Goal: Obtain resource: Obtain resource

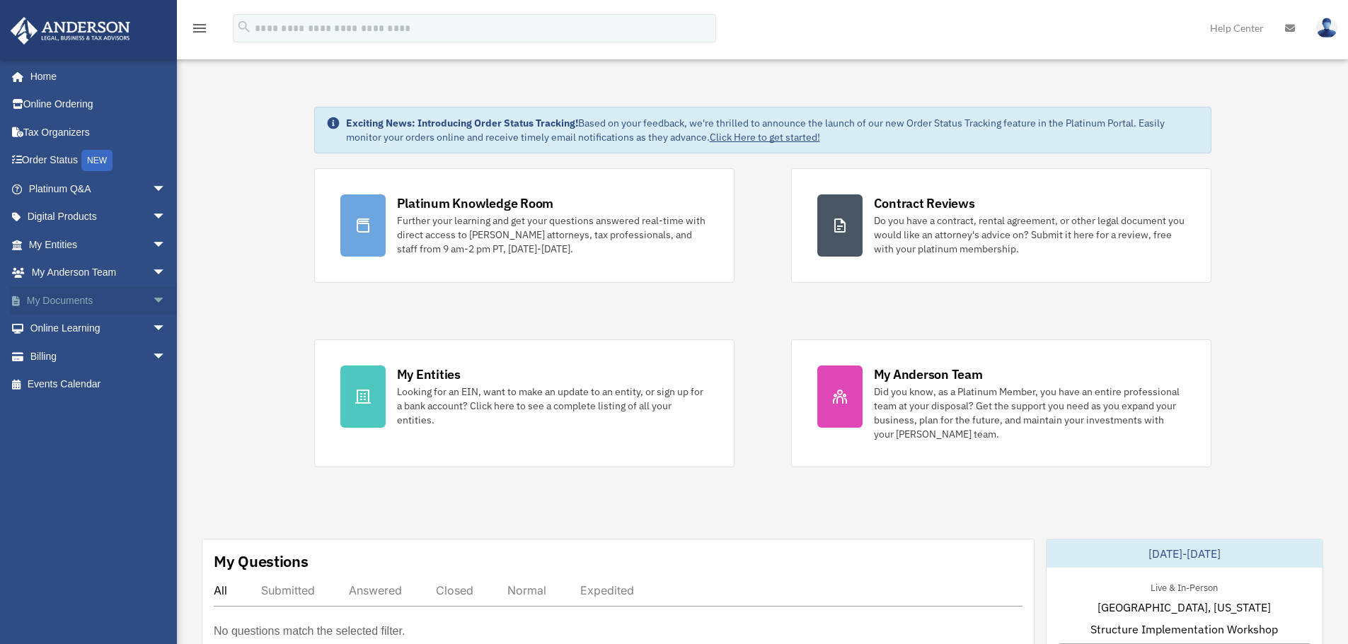
click at [152, 299] on span "arrow_drop_down" at bounding box center [166, 300] width 28 height 29
click at [62, 334] on link "Box" at bounding box center [104, 329] width 168 height 28
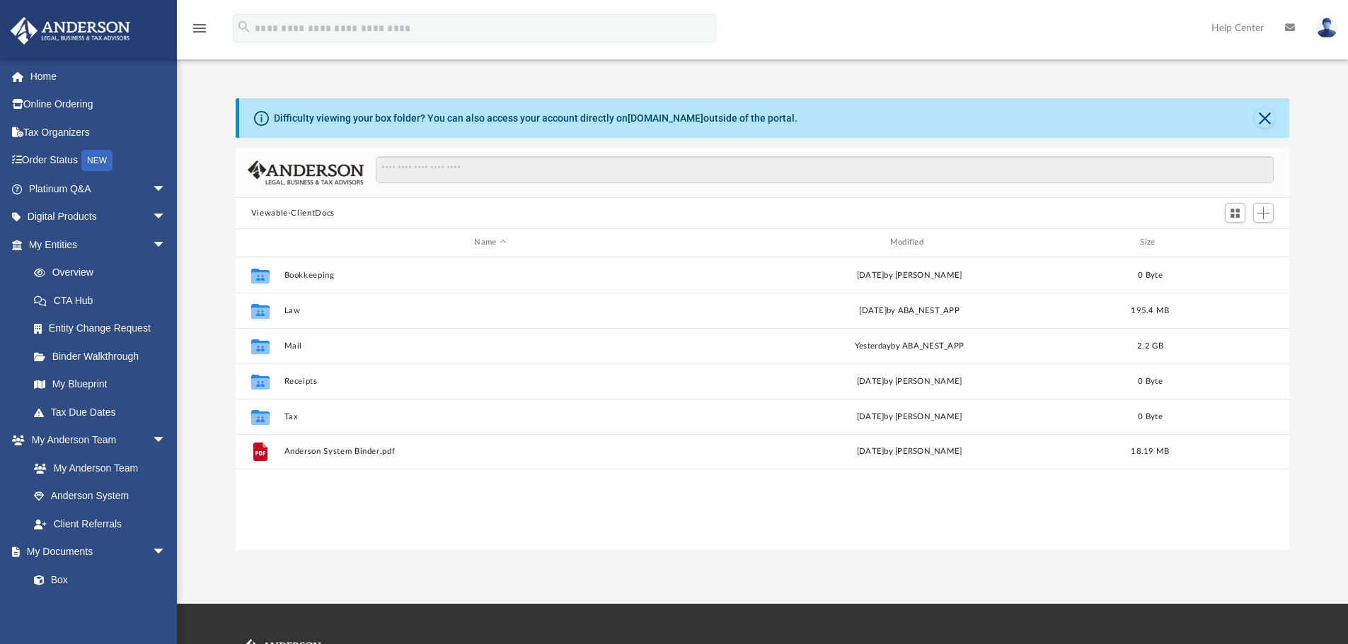
scroll to position [311, 1043]
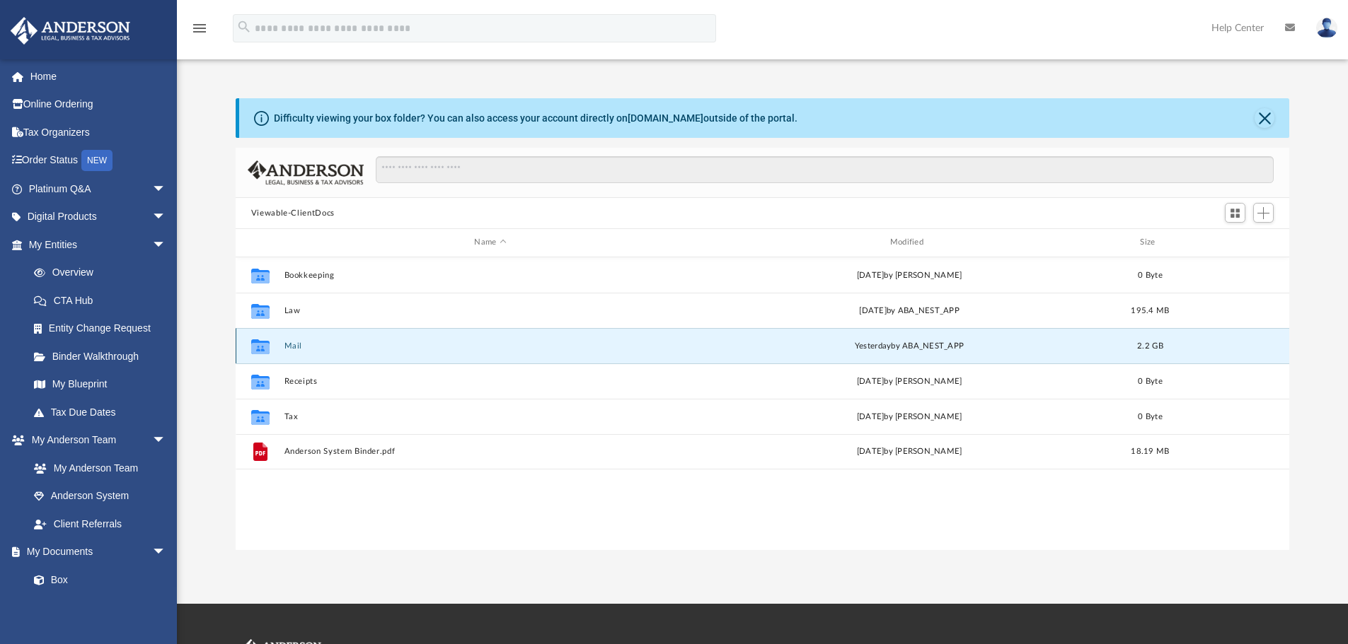
click at [323, 344] on button "Mail" at bounding box center [490, 346] width 412 height 9
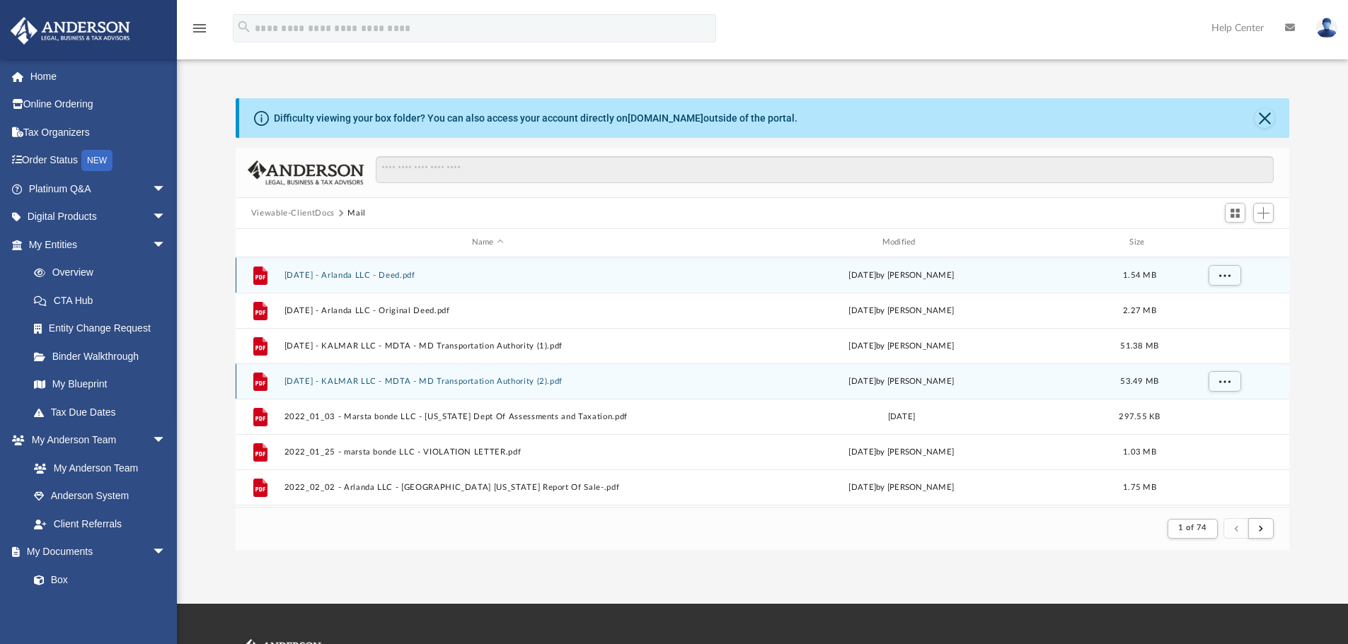
scroll to position [267, 1043]
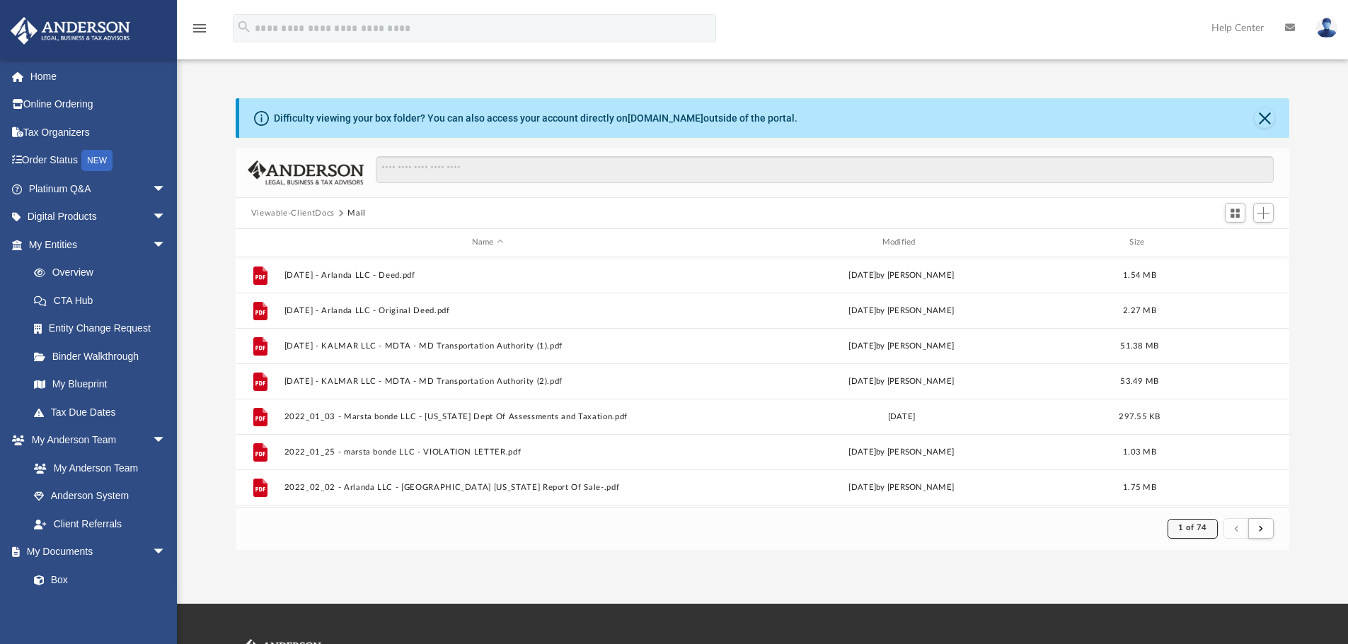
click at [1195, 529] on span "1 of 74" at bounding box center [1192, 528] width 29 height 8
click at [1199, 493] on li "74" at bounding box center [1204, 494] width 11 height 15
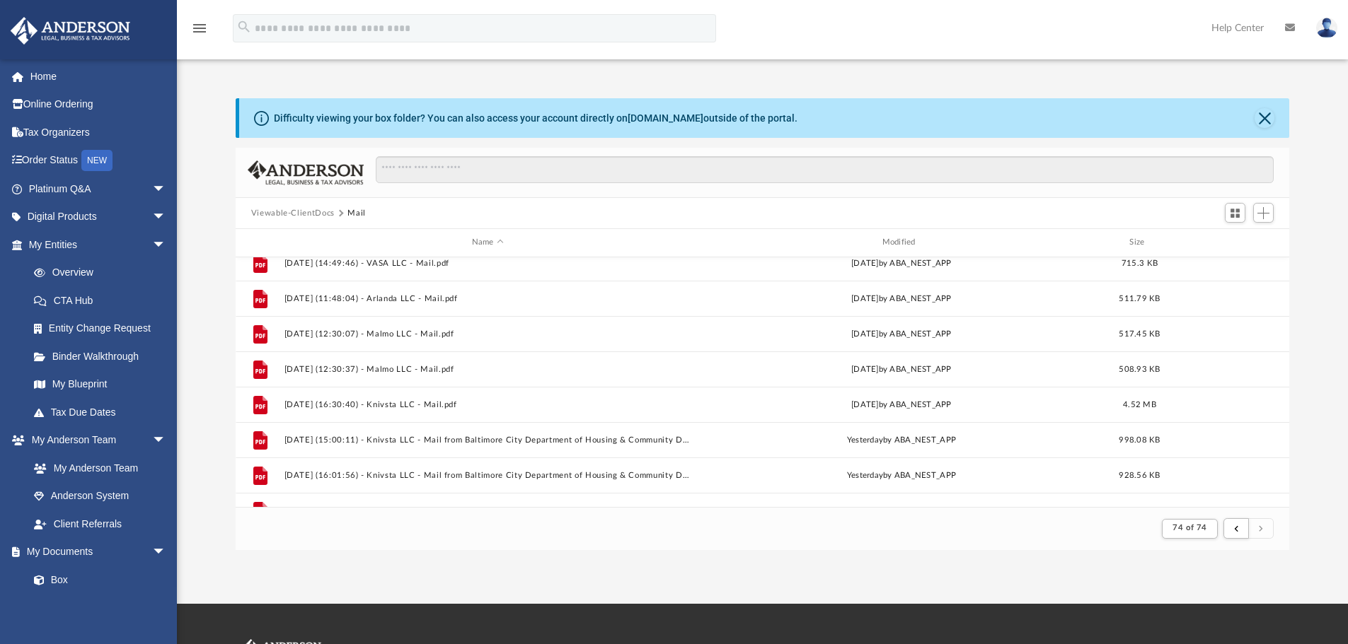
scroll to position [217, 0]
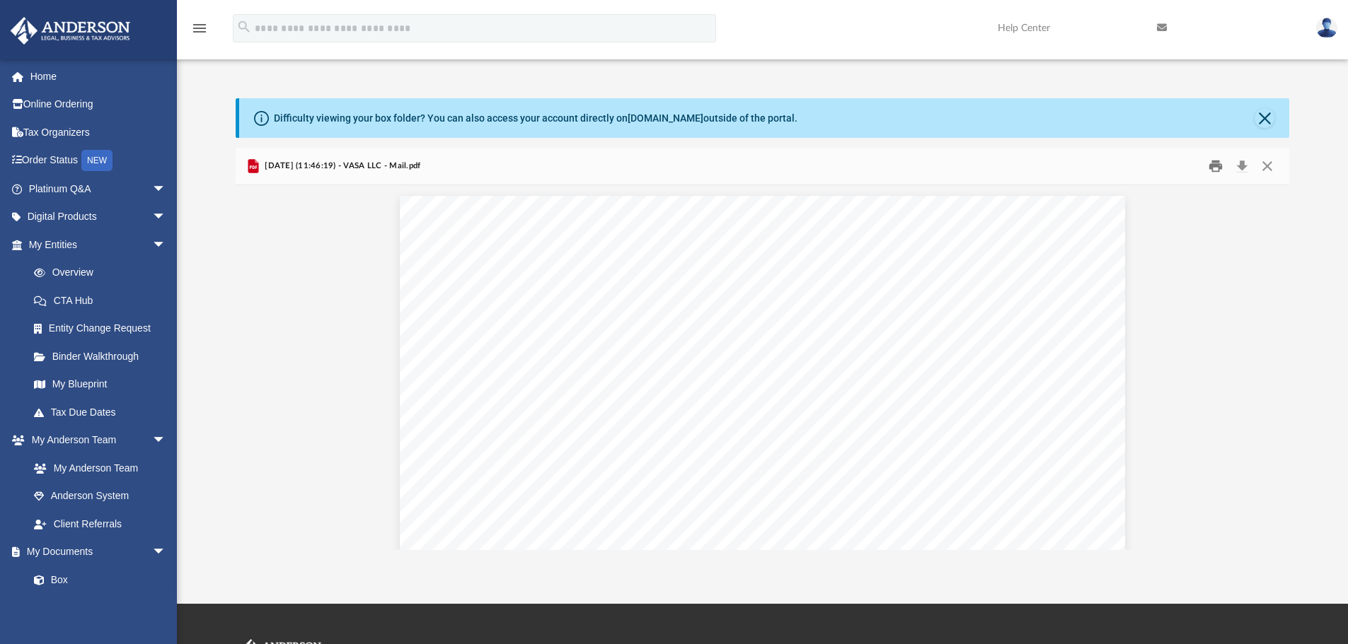
click at [1218, 166] on button "Print" at bounding box center [1215, 167] width 28 height 22
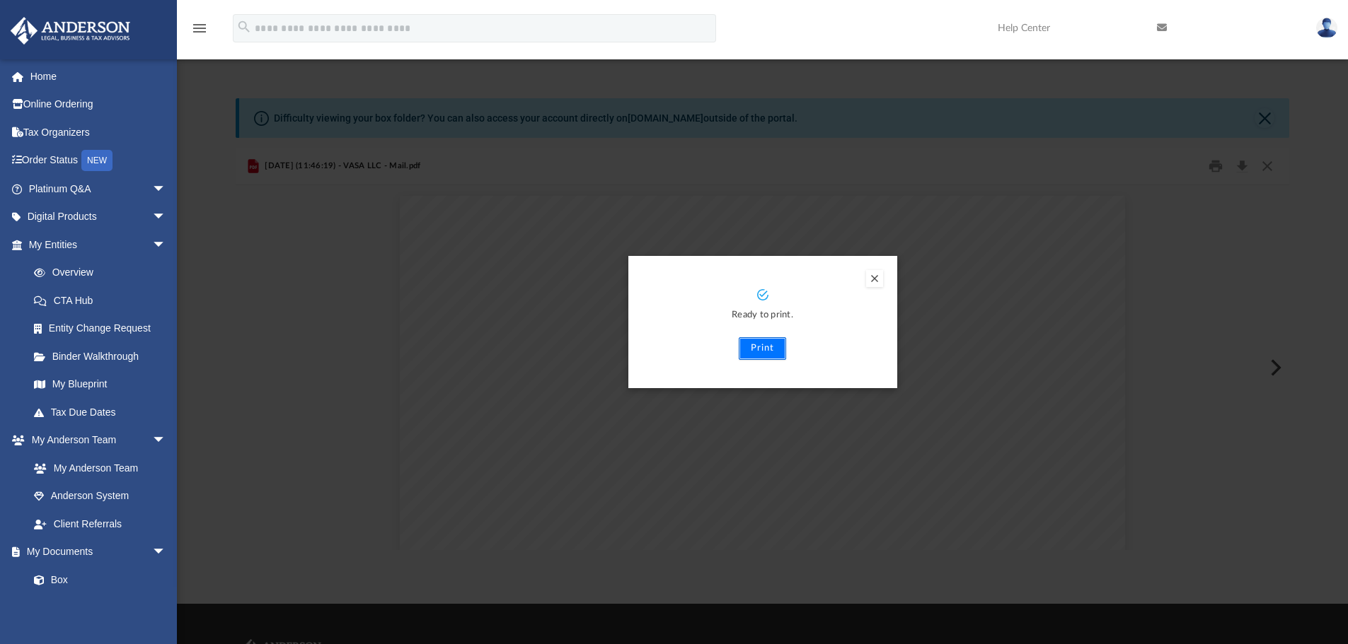
click at [755, 352] on button "Print" at bounding box center [762, 348] width 47 height 23
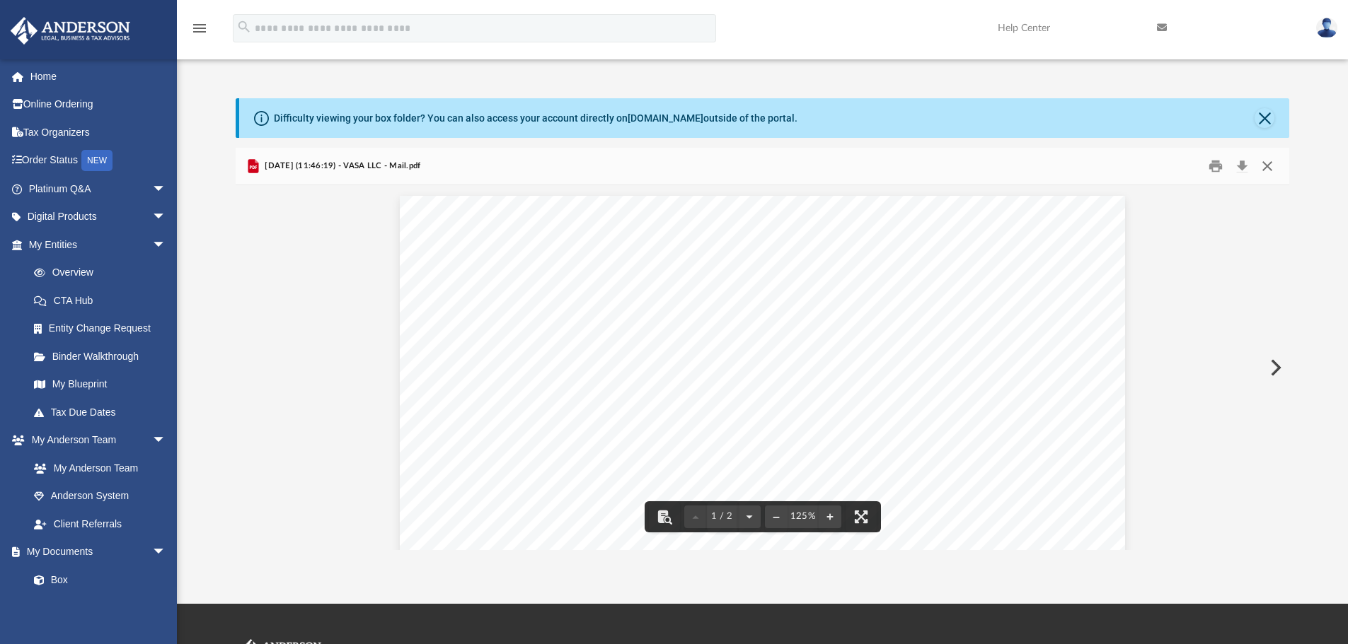
click at [1268, 160] on button "Close" at bounding box center [1266, 167] width 25 height 22
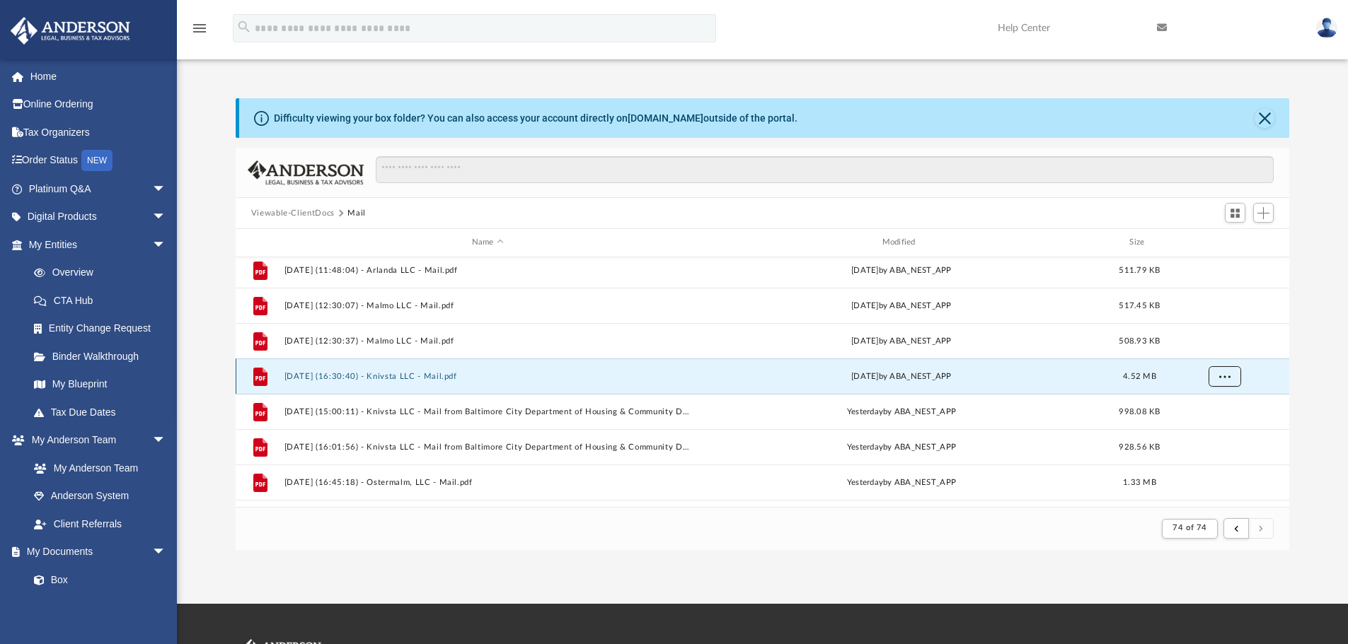
click at [1226, 378] on span "More options" at bounding box center [1223, 376] width 11 height 8
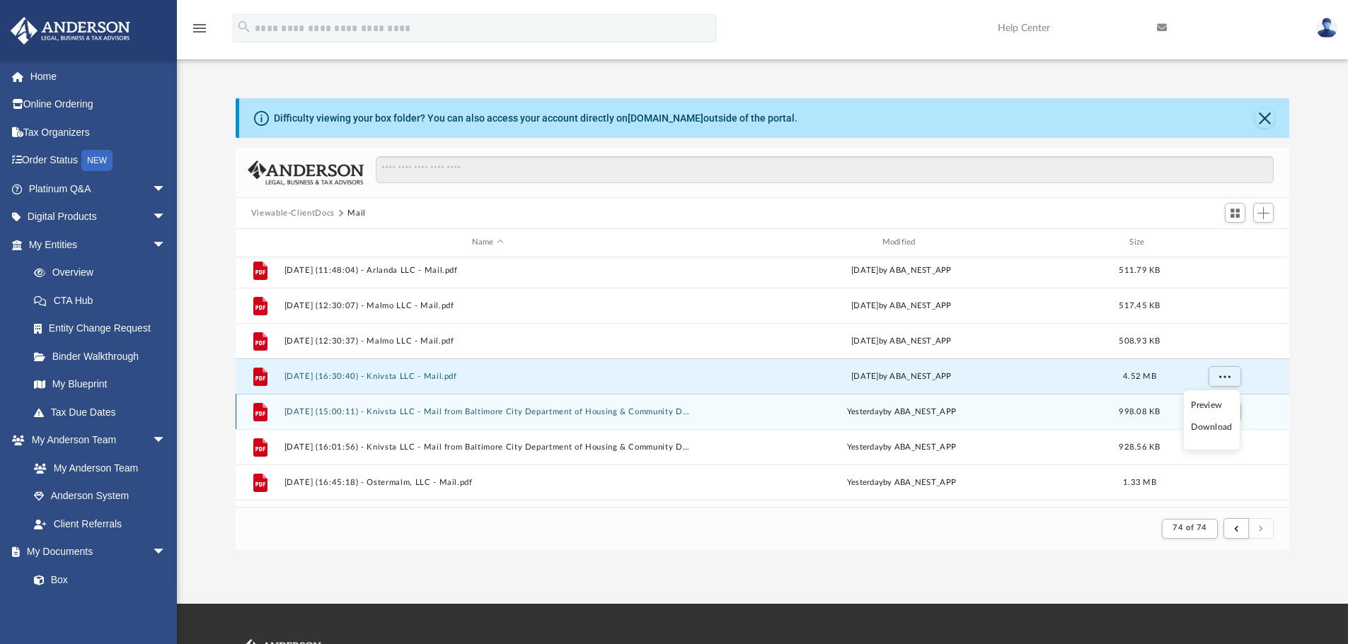
click at [1243, 415] on div "grid" at bounding box center [1223, 411] width 99 height 27
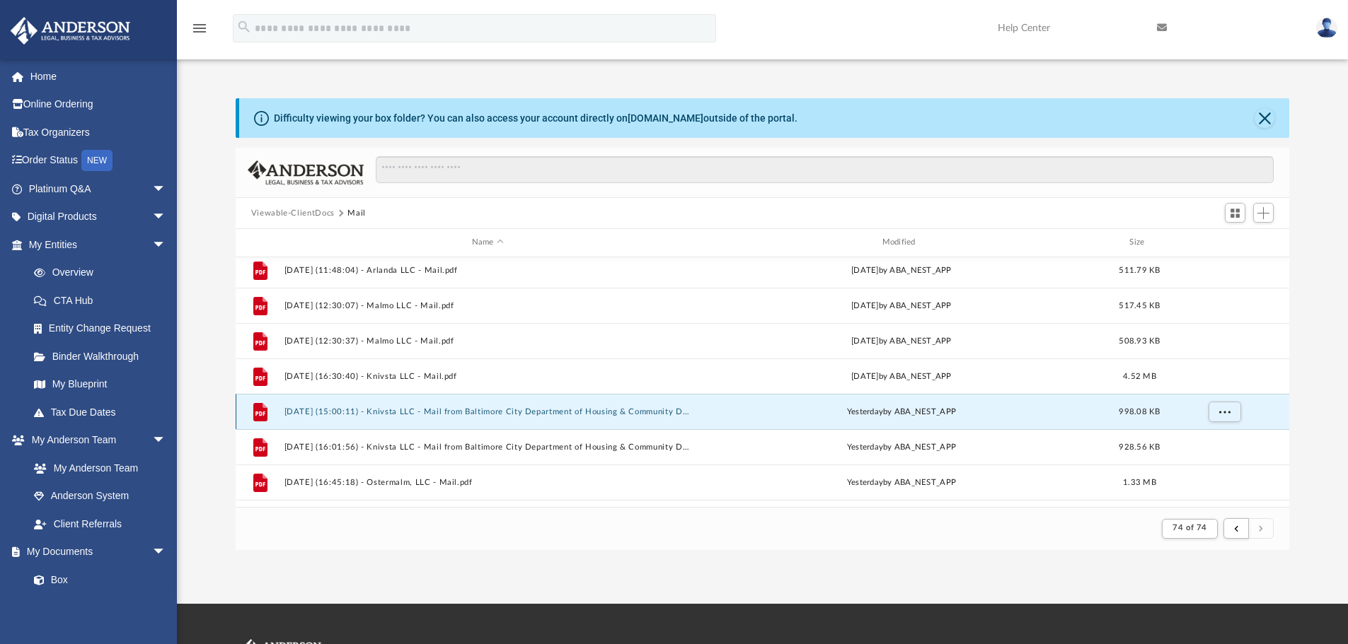
scroll to position [245, 0]
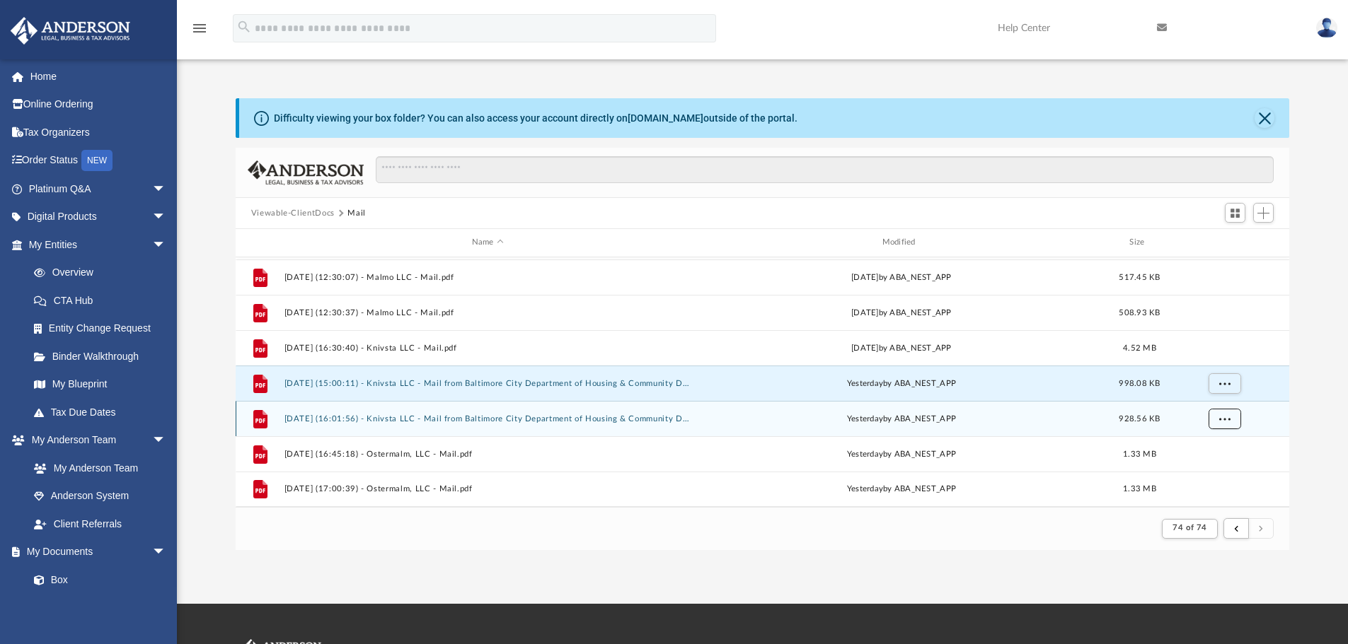
click at [1234, 419] on button "More options" at bounding box center [1224, 418] width 33 height 21
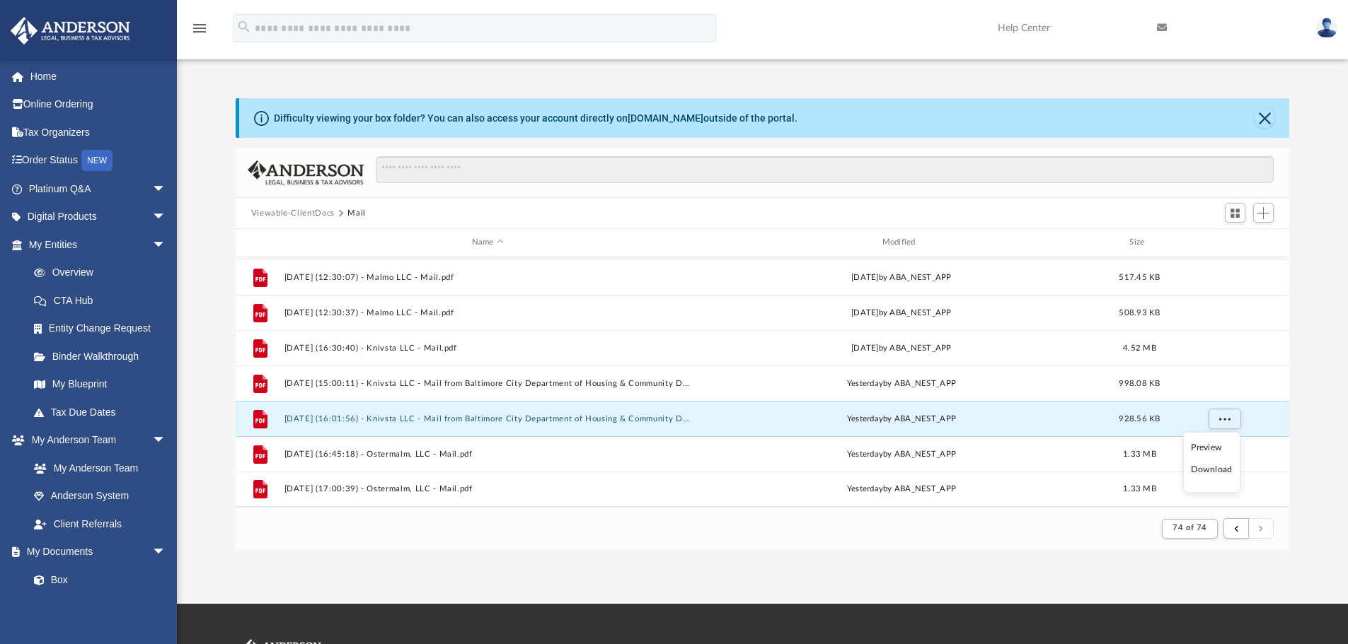
click at [1212, 446] on li "Preview" at bounding box center [1211, 448] width 41 height 15
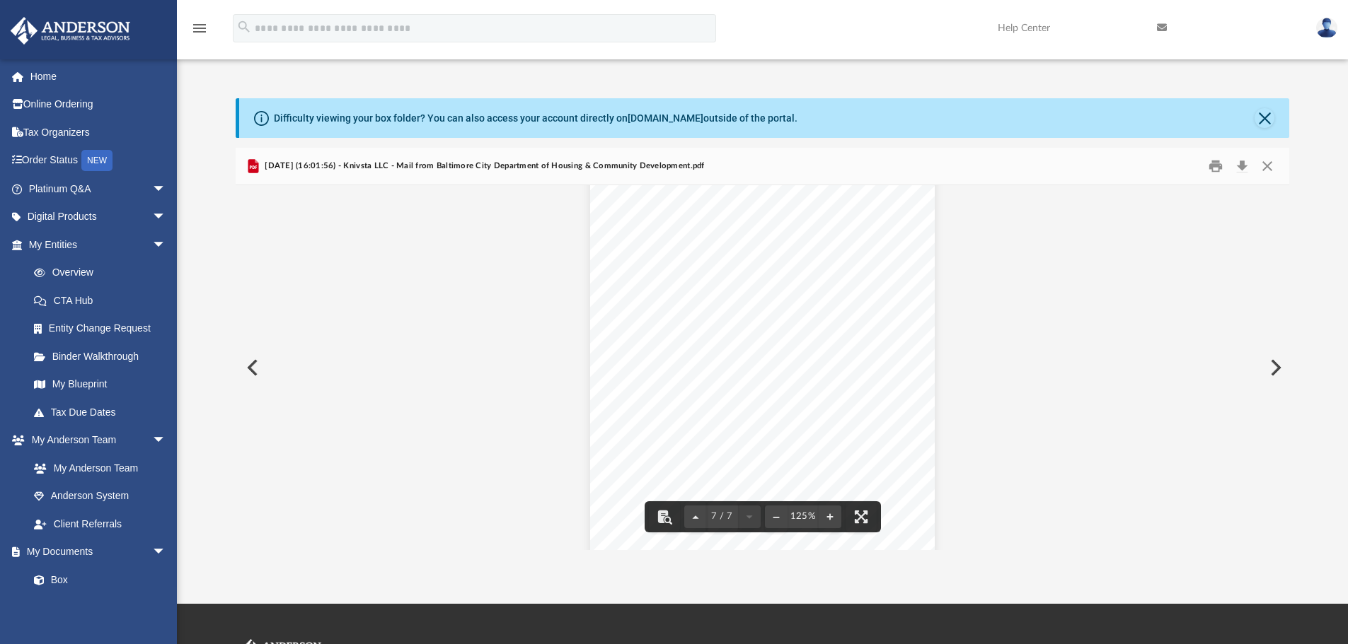
scroll to position [5583, 0]
click at [1208, 164] on button "Print" at bounding box center [1215, 167] width 28 height 22
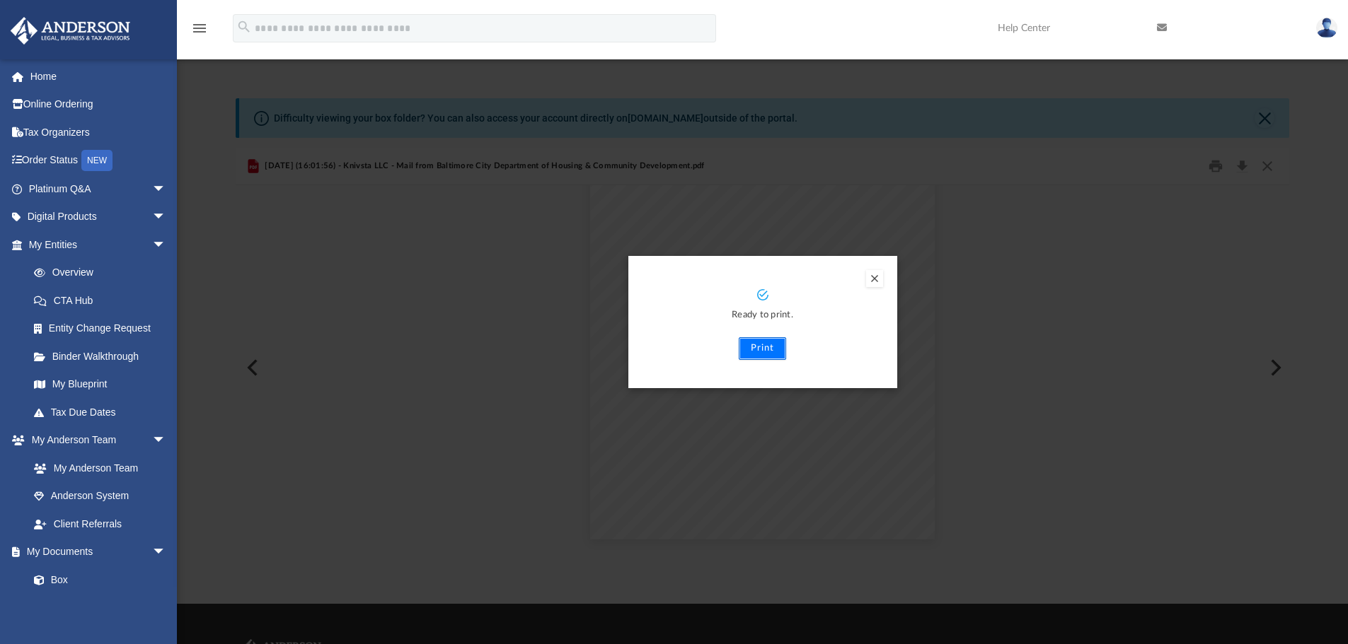
click at [755, 349] on button "Print" at bounding box center [762, 348] width 47 height 23
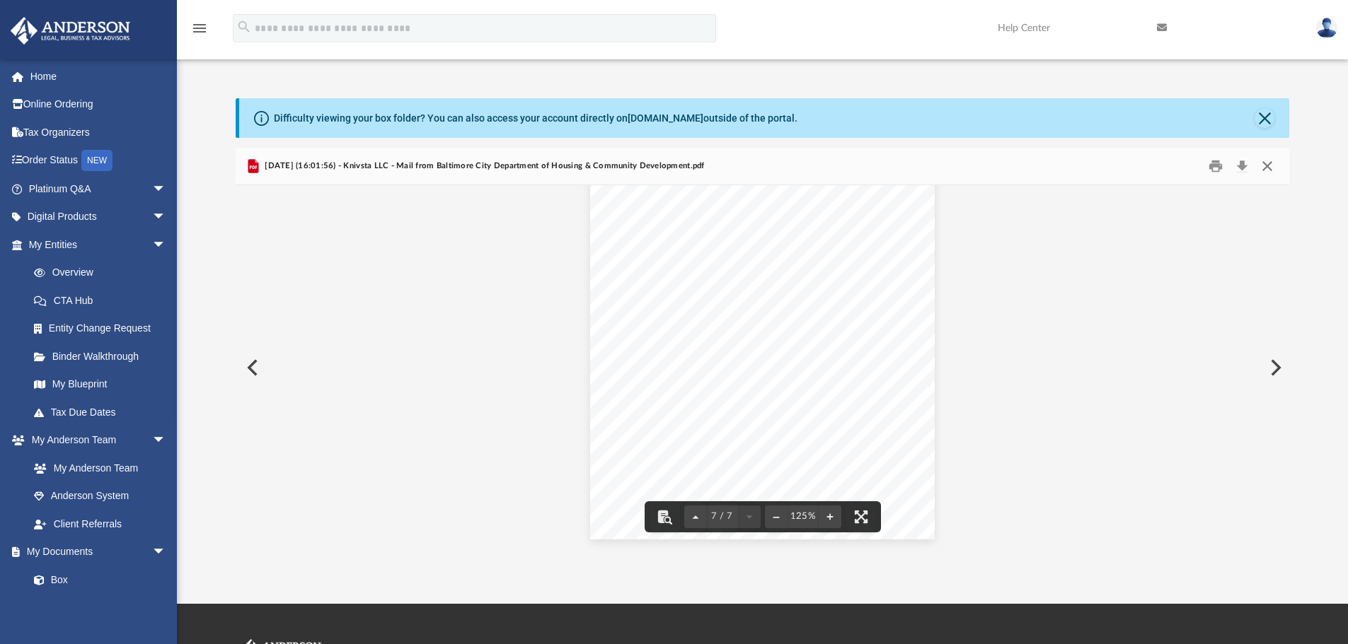
click at [1270, 165] on button "Close" at bounding box center [1266, 167] width 25 height 22
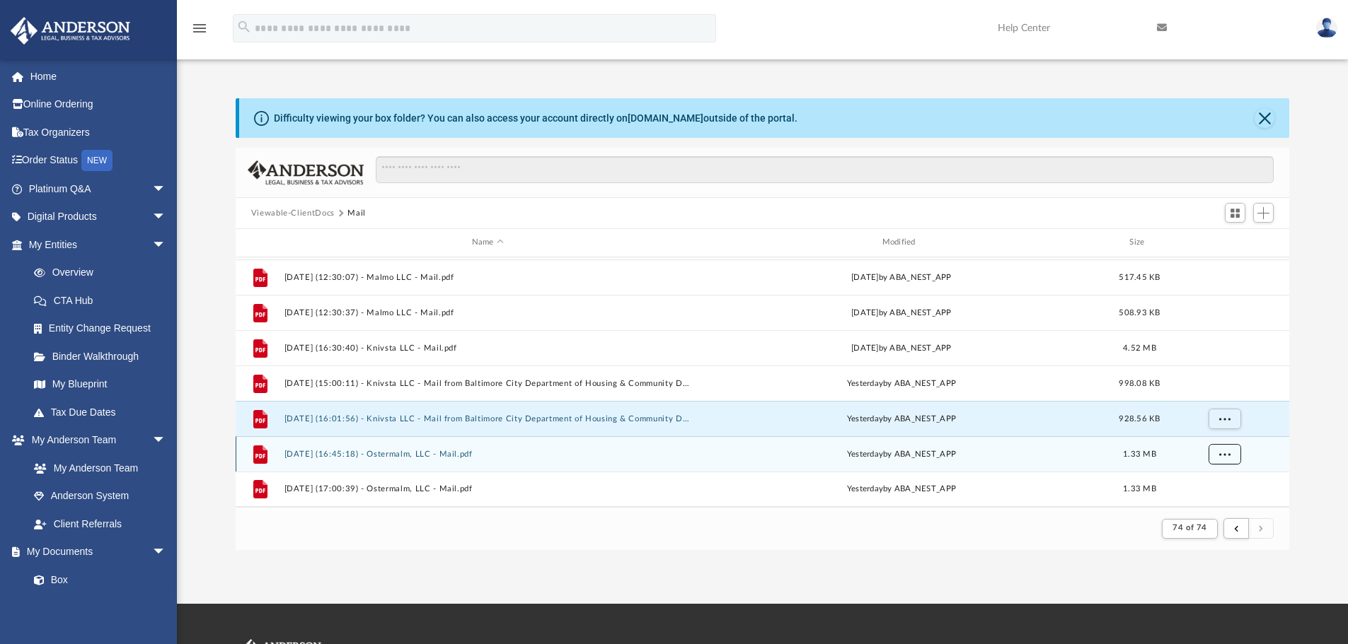
click at [1236, 460] on button "More options" at bounding box center [1224, 454] width 33 height 21
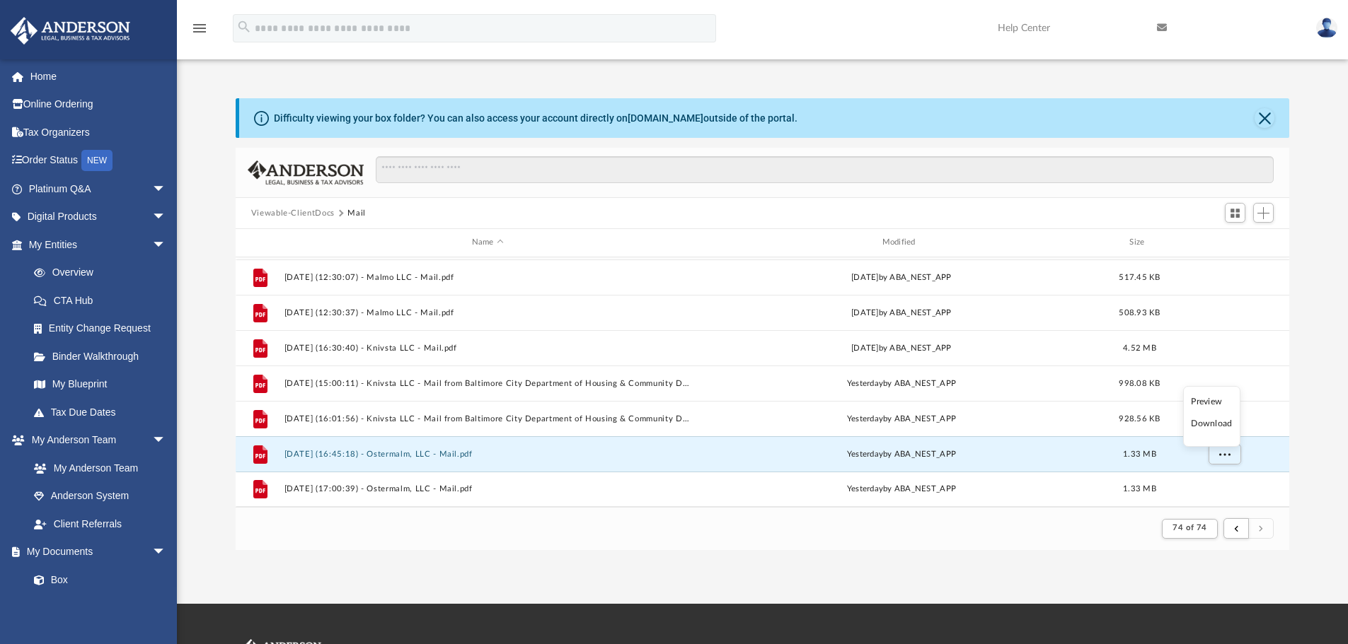
click at [1202, 403] on li "Preview" at bounding box center [1211, 402] width 41 height 15
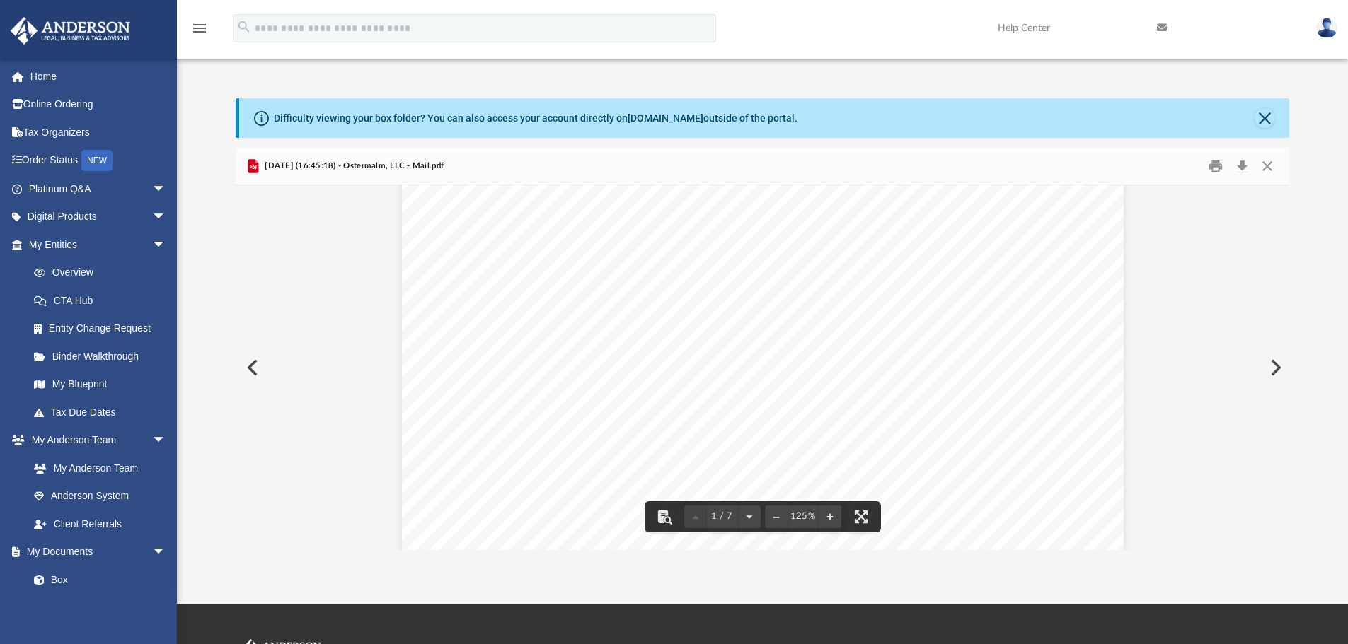
scroll to position [0, 0]
click at [1219, 168] on button "Print" at bounding box center [1215, 167] width 28 height 22
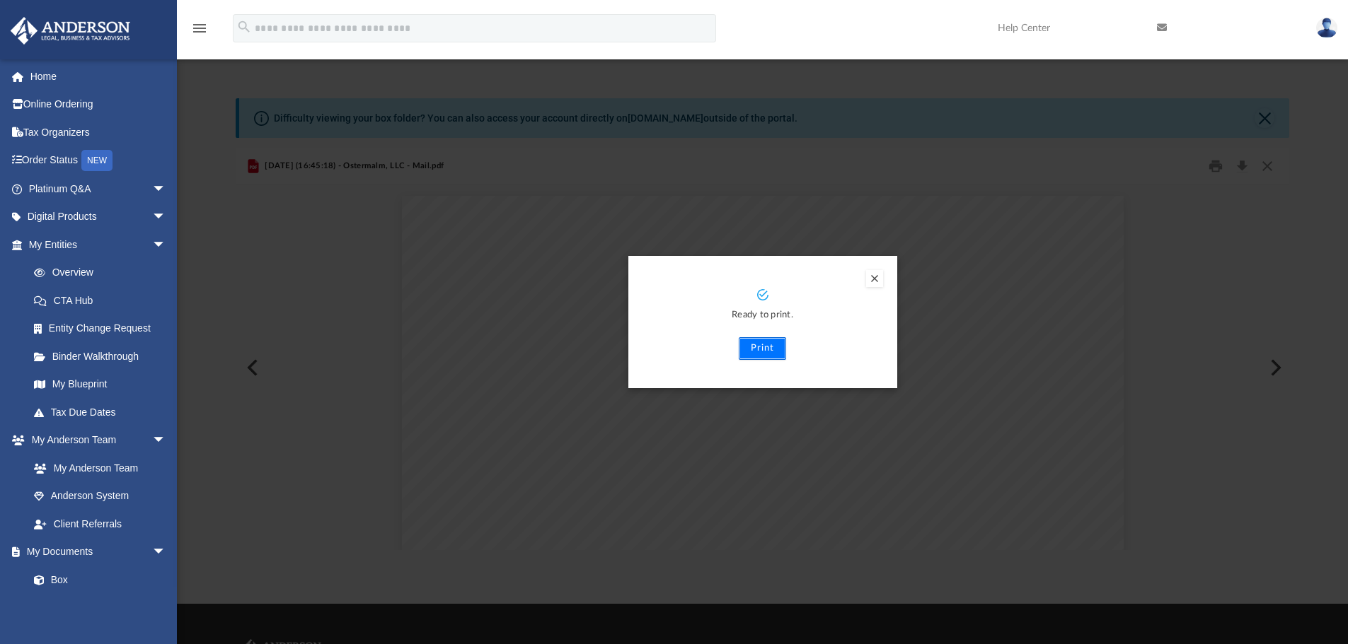
click at [750, 352] on button "Print" at bounding box center [762, 348] width 47 height 23
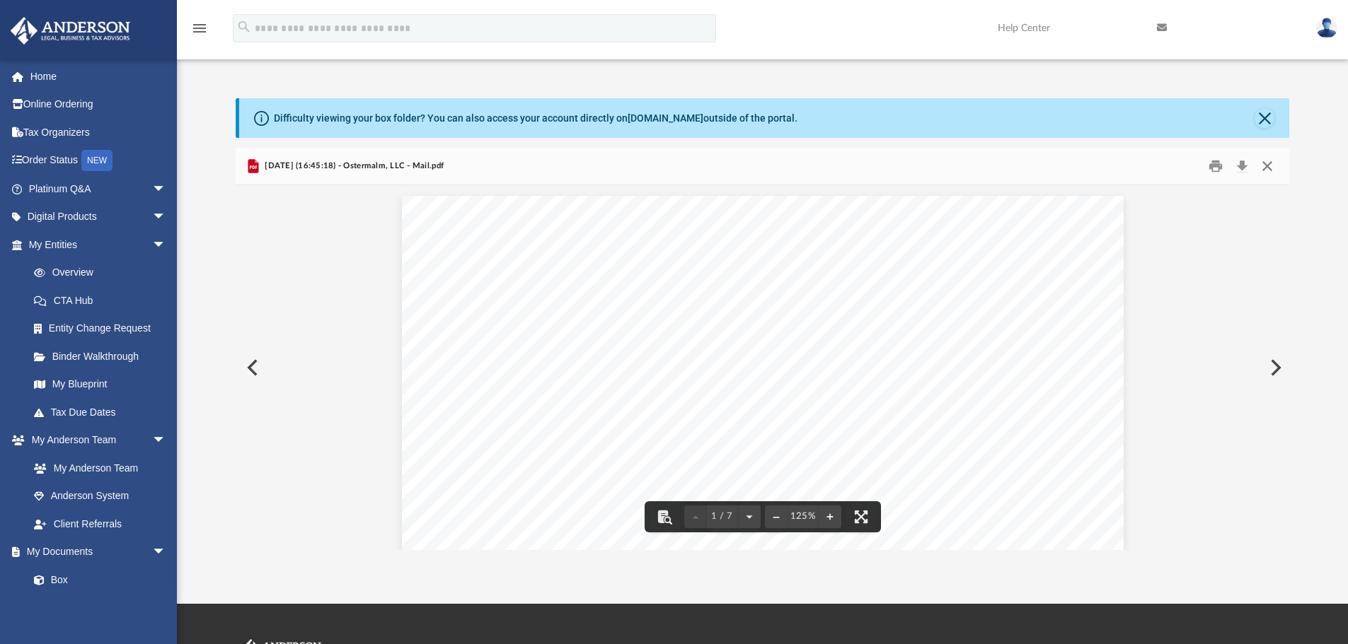
click at [1265, 163] on button "Close" at bounding box center [1266, 167] width 25 height 22
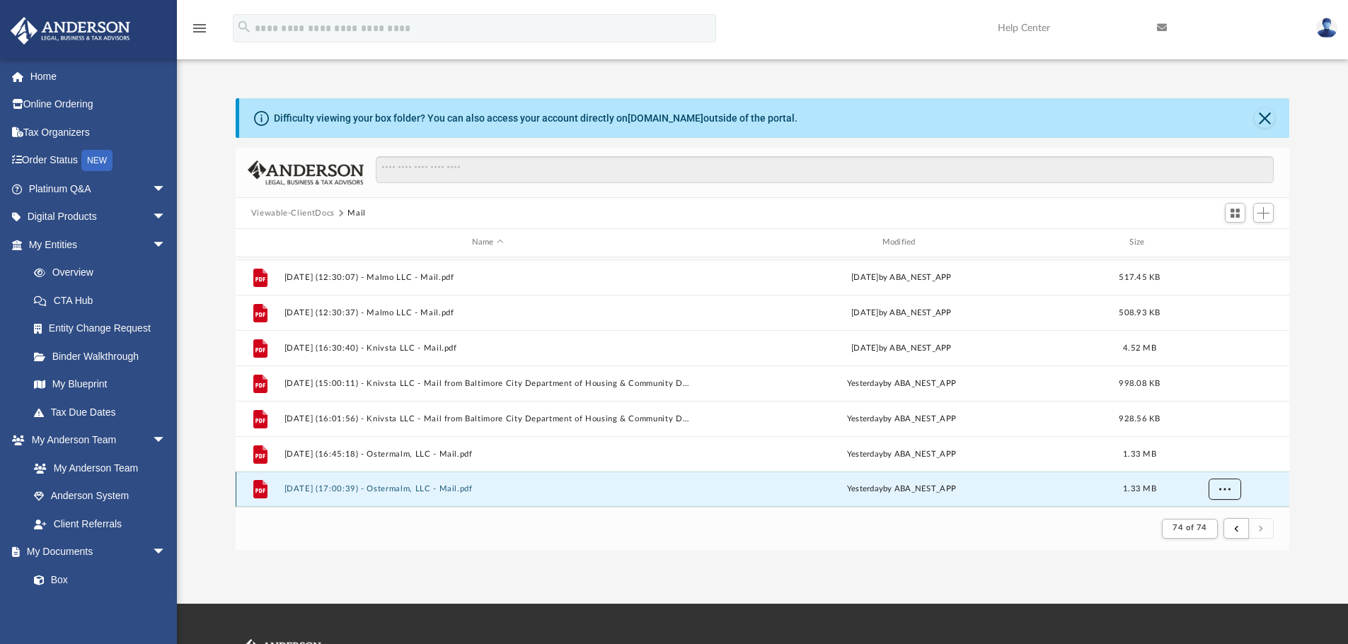
click at [1222, 490] on span "More options" at bounding box center [1223, 489] width 11 height 8
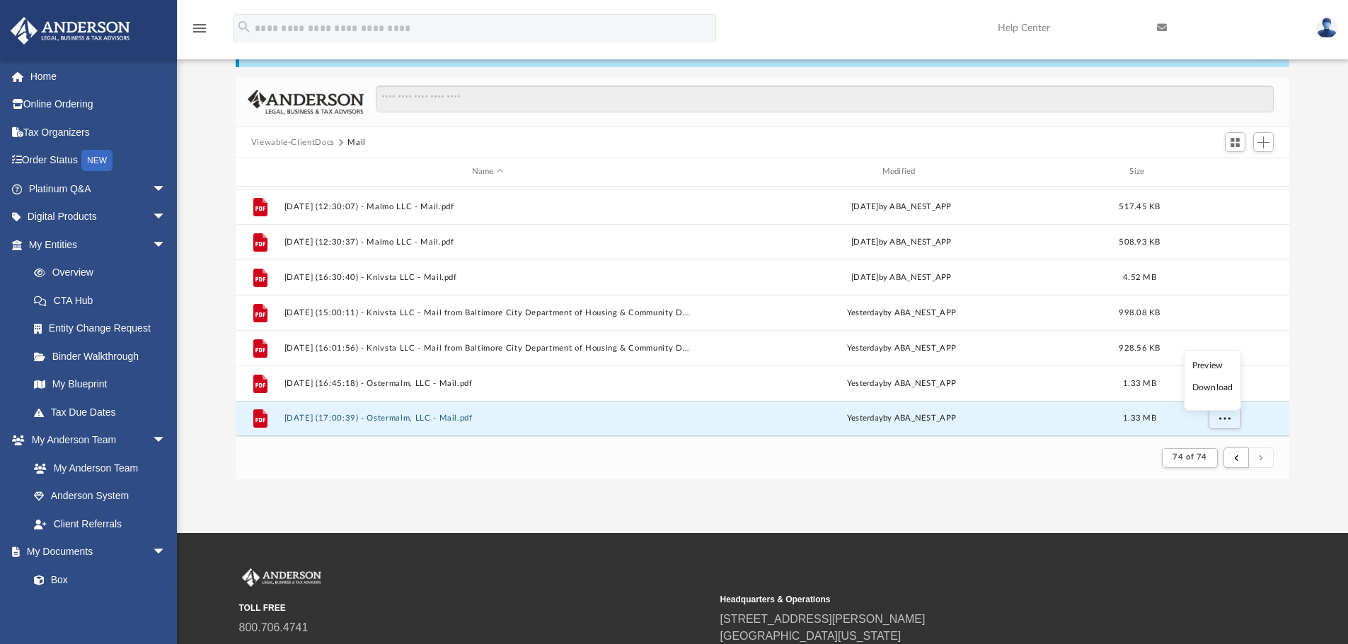
click at [1208, 368] on li "Preview" at bounding box center [1212, 366] width 41 height 15
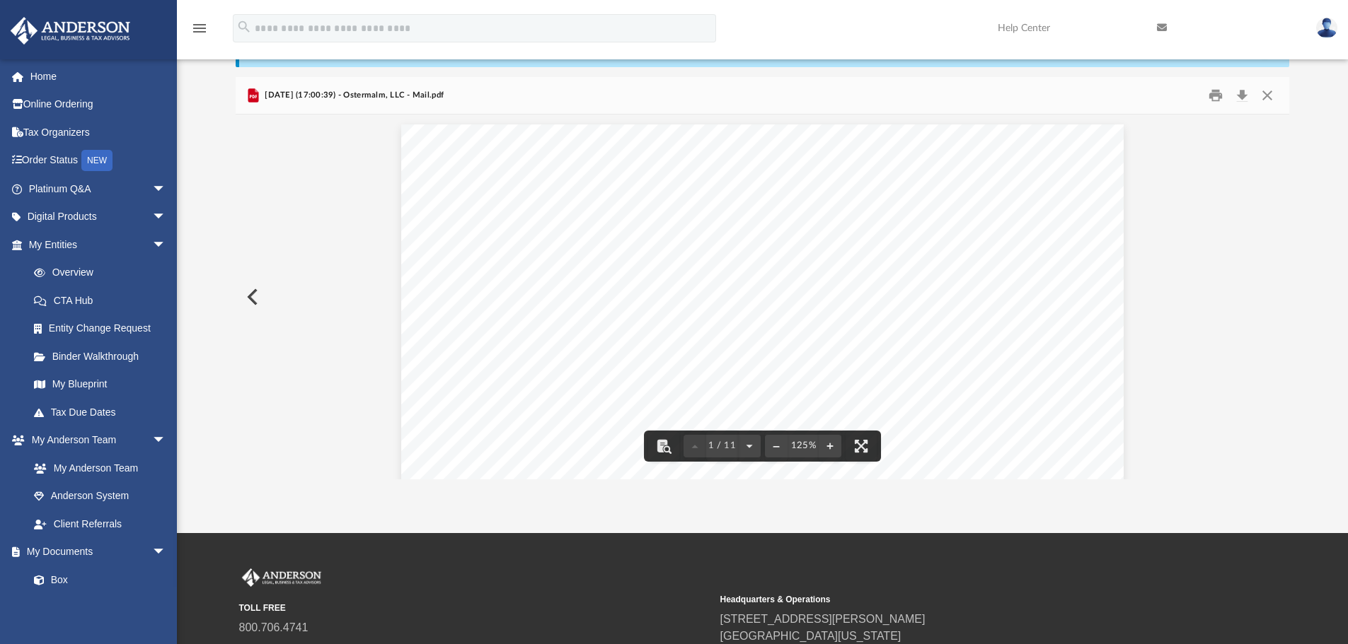
scroll to position [0, 0]
click at [1219, 93] on button "Print" at bounding box center [1215, 96] width 28 height 22
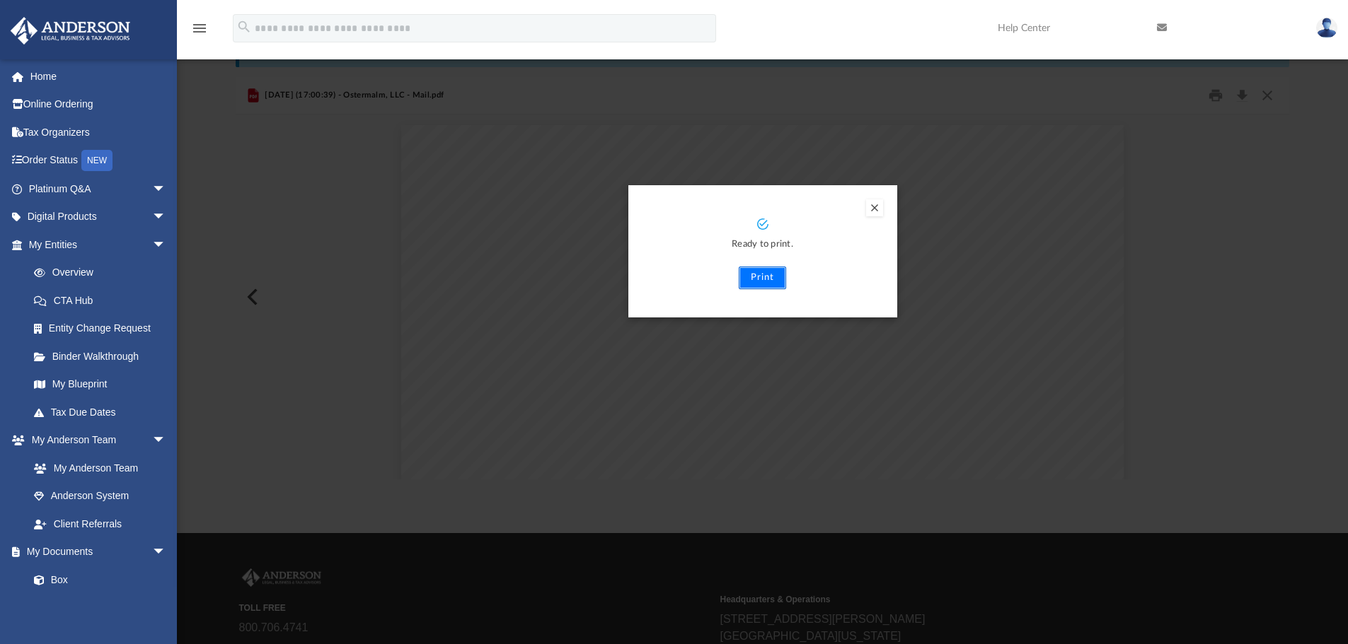
click at [771, 279] on button "Print" at bounding box center [762, 278] width 47 height 23
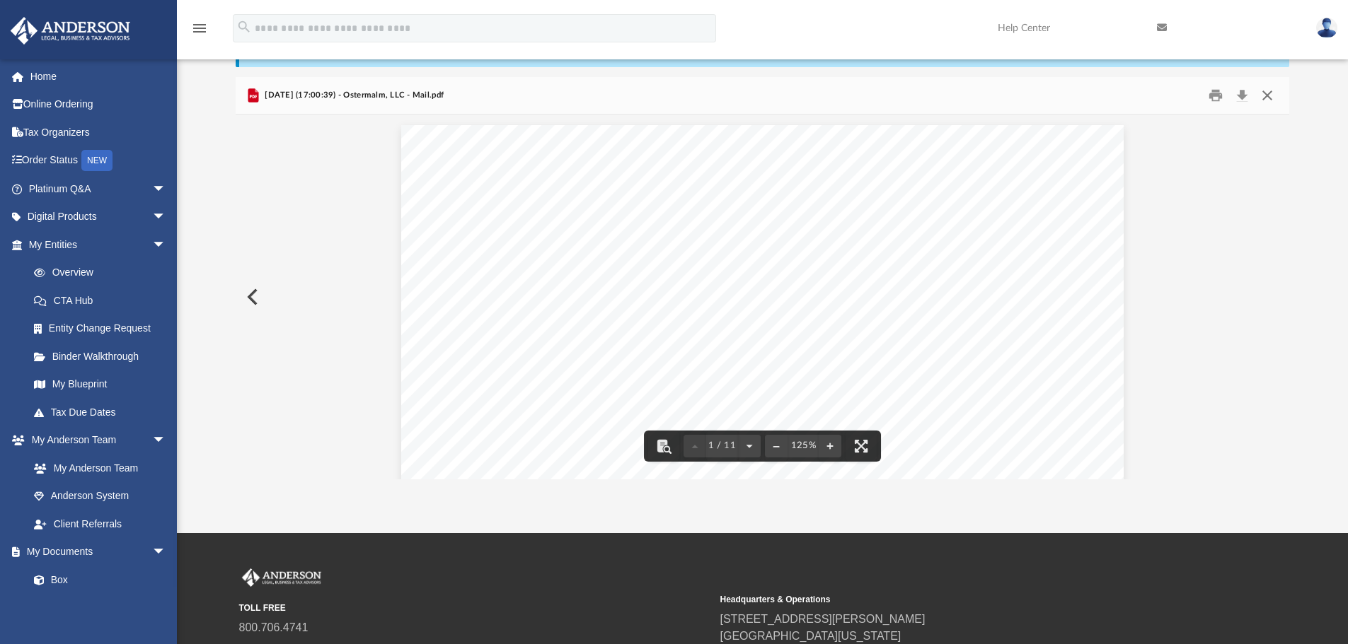
click at [1263, 94] on button "Close" at bounding box center [1266, 96] width 25 height 22
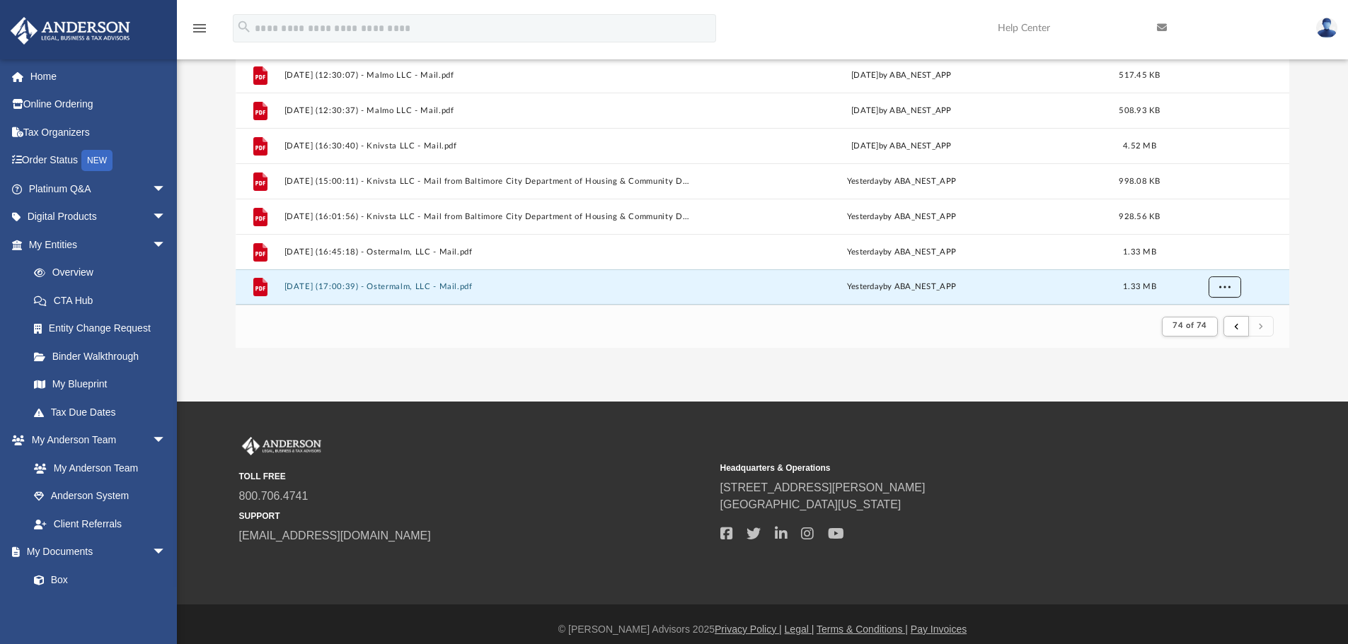
scroll to position [212, 0]
